Goal: Find specific page/section: Find specific page/section

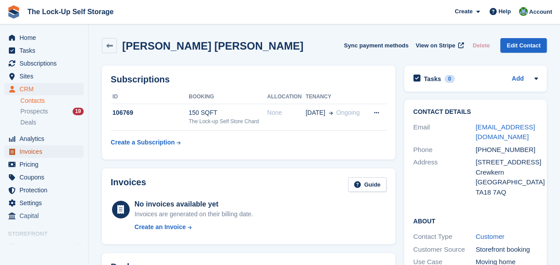
click at [45, 148] on span "Invoices" at bounding box center [45, 151] width 53 height 12
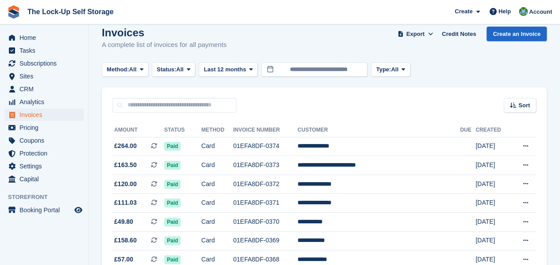
scroll to position [13, 0]
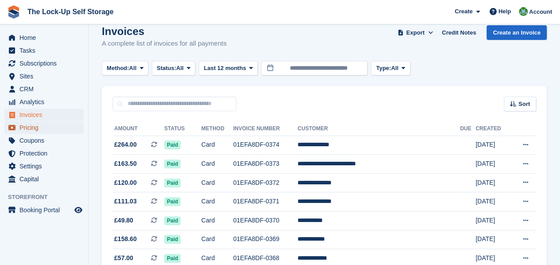
click at [36, 128] on span "Pricing" at bounding box center [45, 127] width 53 height 12
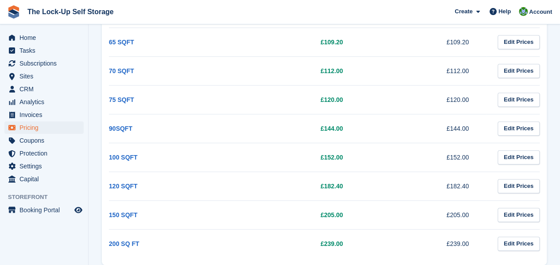
scroll to position [272, 0]
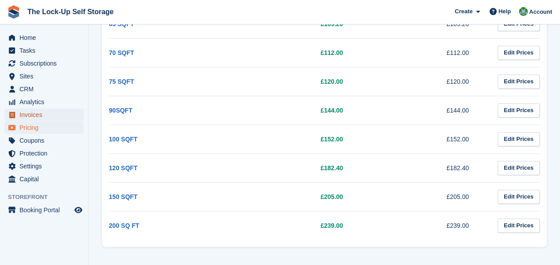
click at [44, 114] on span "Invoices" at bounding box center [45, 114] width 53 height 12
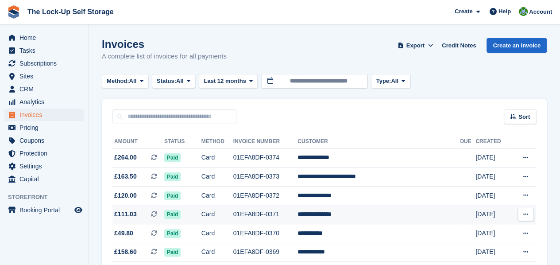
click at [145, 215] on span "£111.03 This is a recurring subscription invoice." at bounding box center [138, 213] width 52 height 9
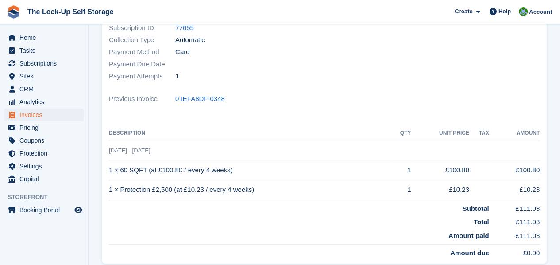
scroll to position [147, 0]
